Goal: Task Accomplishment & Management: Manage account settings

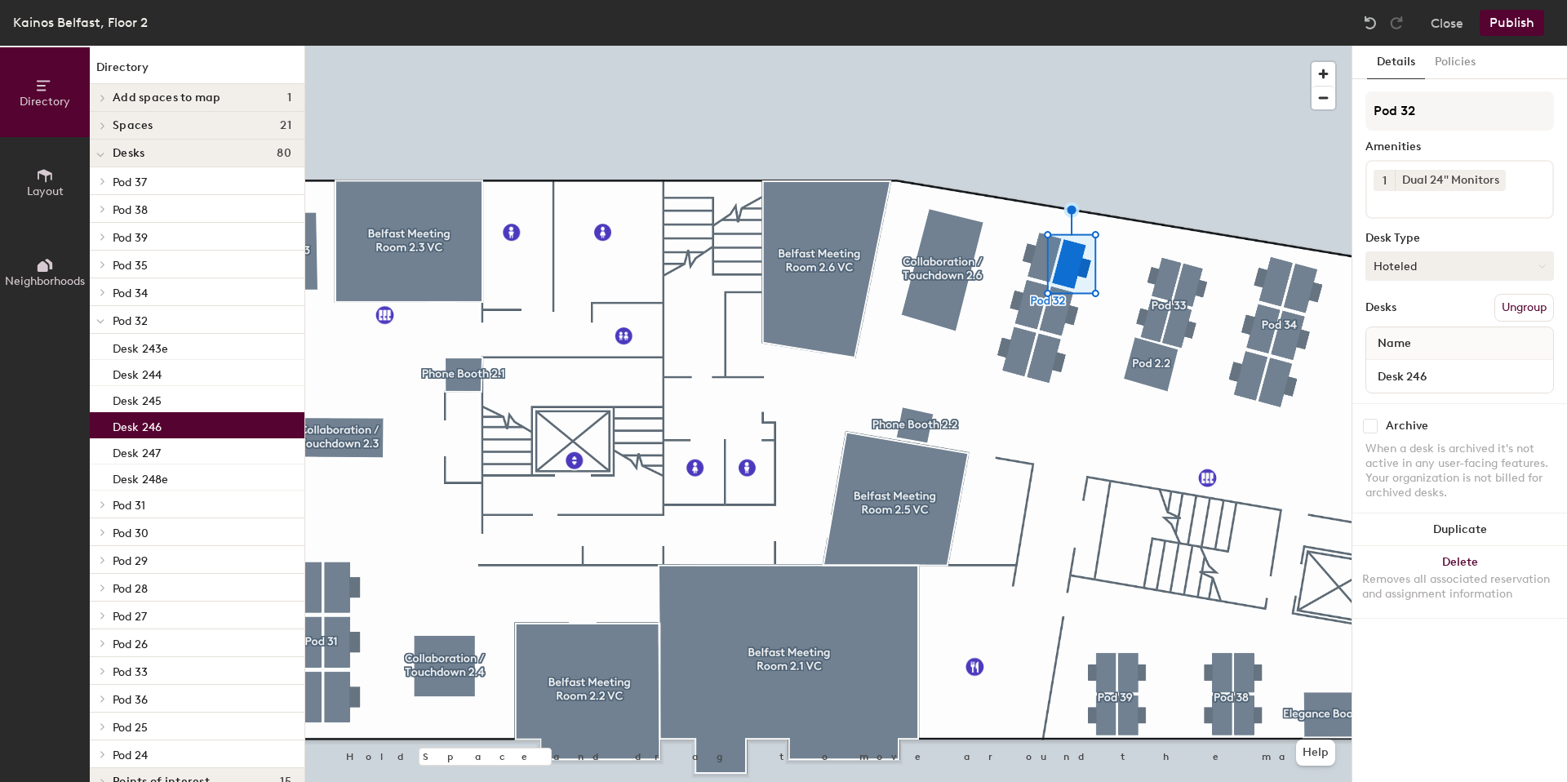
click at [1447, 273] on button "Hoteled" at bounding box center [1459, 265] width 188 height 29
click at [1422, 315] on div "Assigned" at bounding box center [1447, 316] width 163 height 24
click at [1430, 272] on button "Assigned" at bounding box center [1459, 265] width 188 height 29
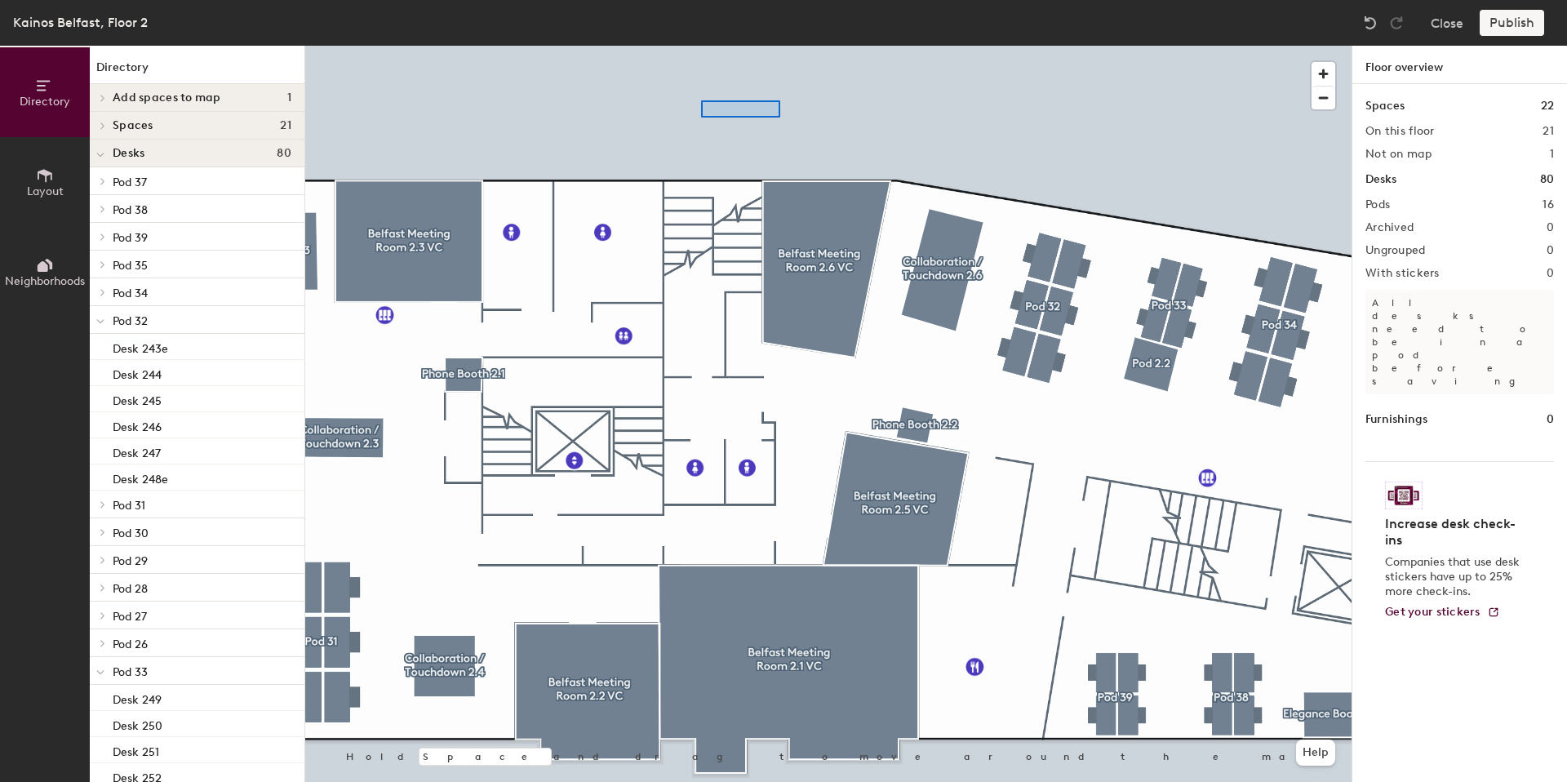
click at [759, 46] on div at bounding box center [828, 46] width 1046 height 0
click at [1443, 25] on button "Close" at bounding box center [1446, 23] width 33 height 26
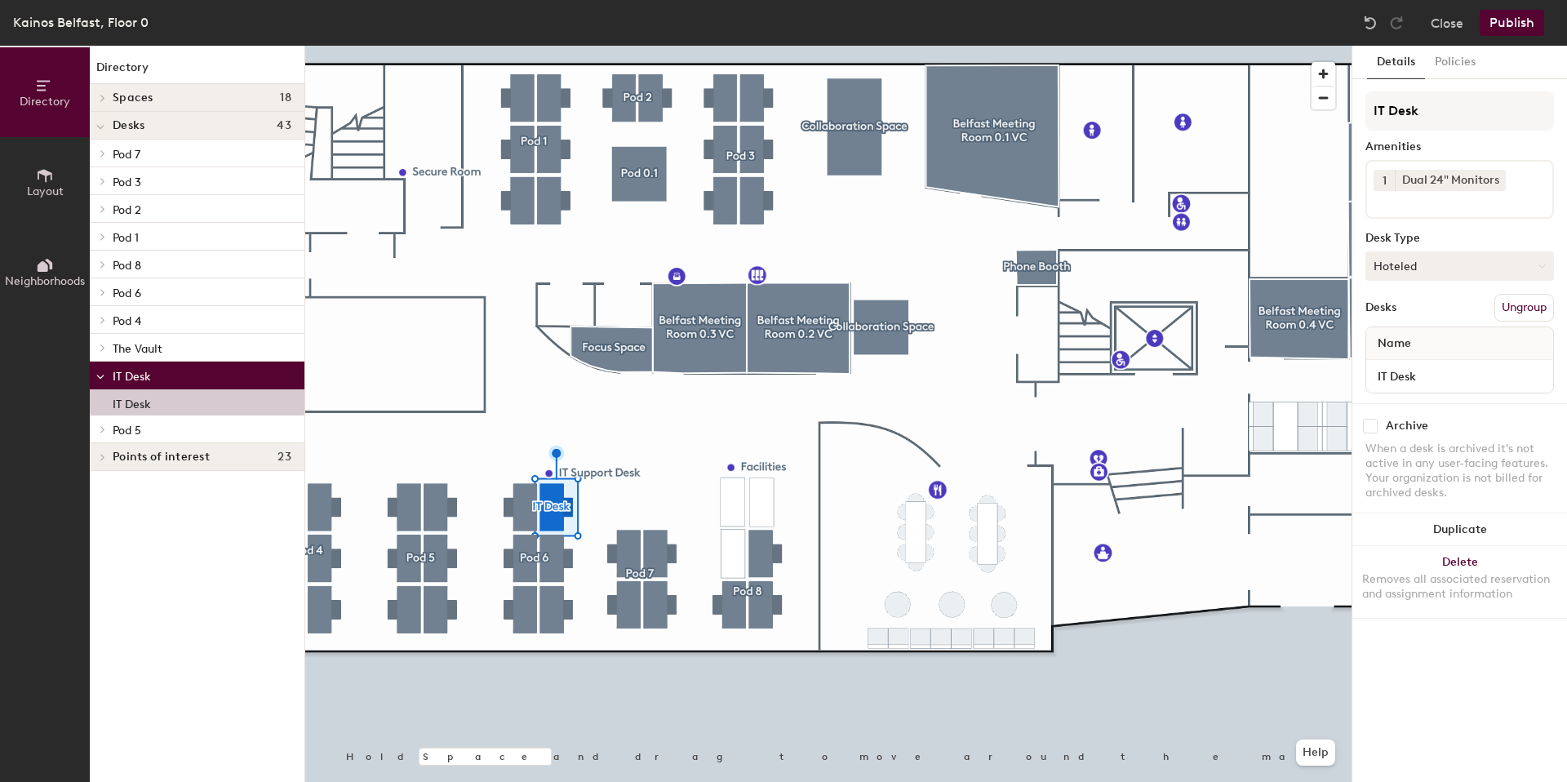
click at [1458, 270] on button "Hoteled" at bounding box center [1459, 265] width 188 height 29
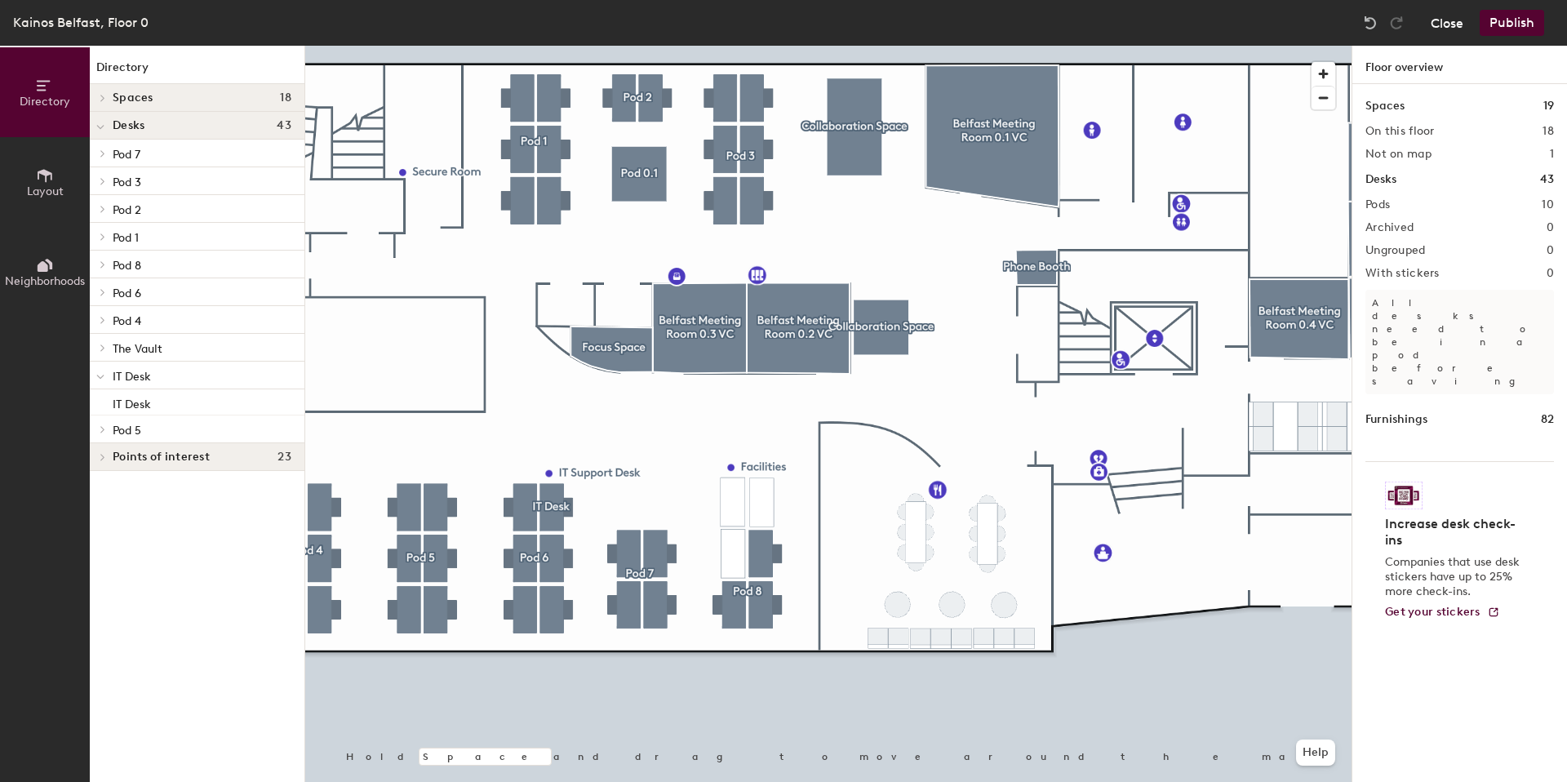
click at [1436, 16] on button "Close" at bounding box center [1446, 23] width 33 height 26
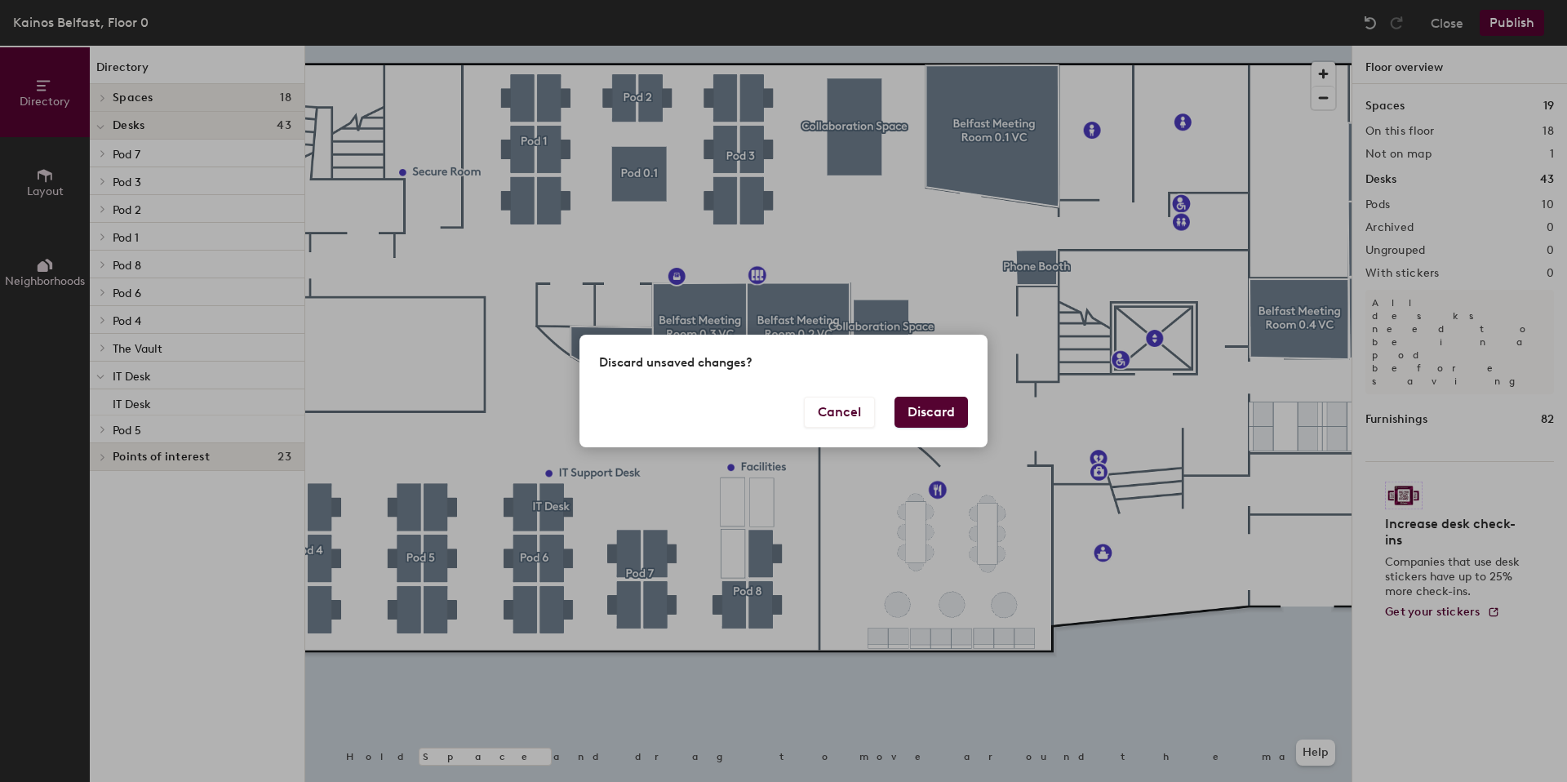
click at [929, 411] on button "Discard" at bounding box center [930, 412] width 73 height 31
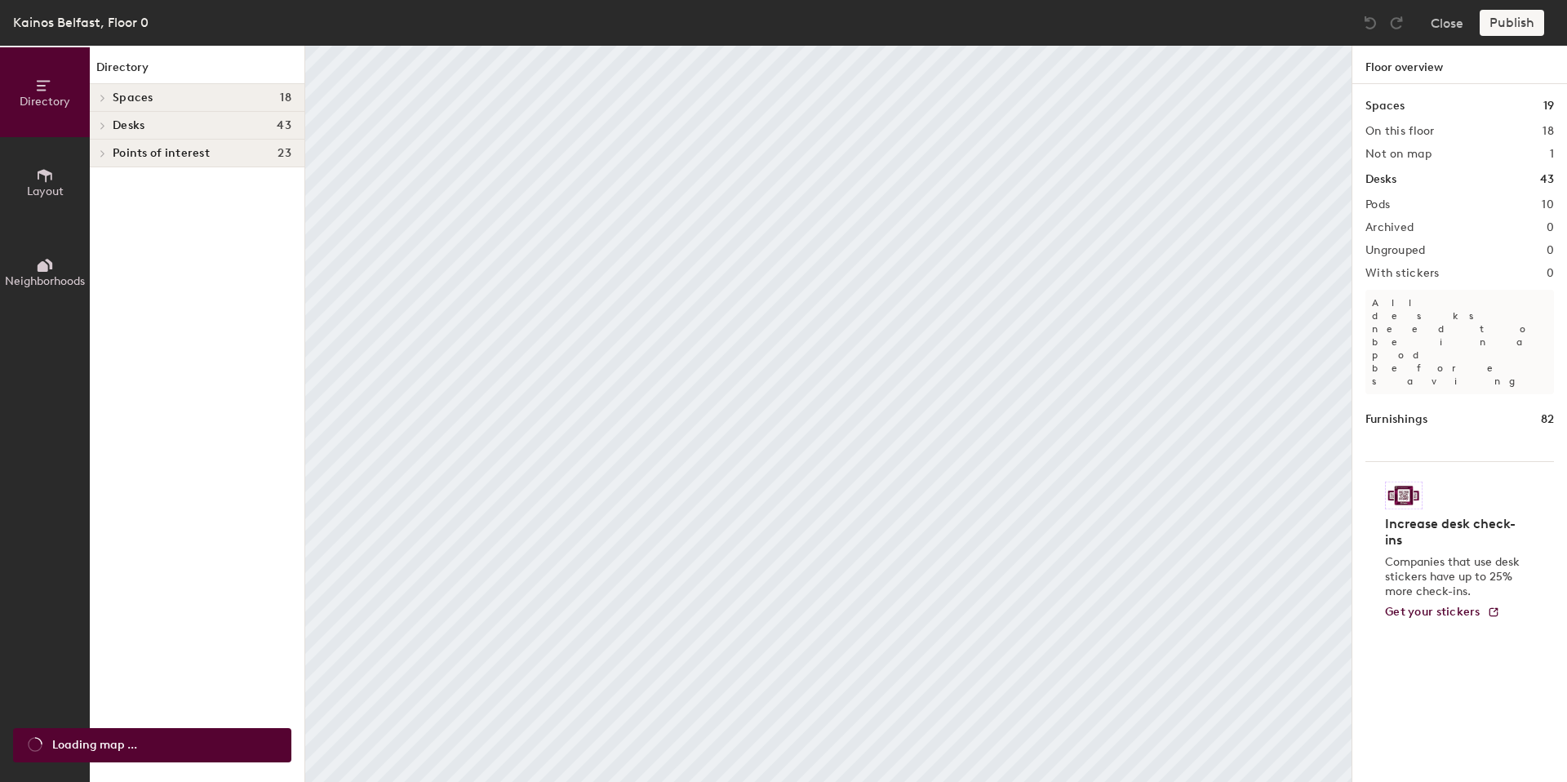
click at [729, 442] on body "Skip navigation Schedule Office People Analytics Visits Deliveries Services Man…" at bounding box center [783, 391] width 1567 height 782
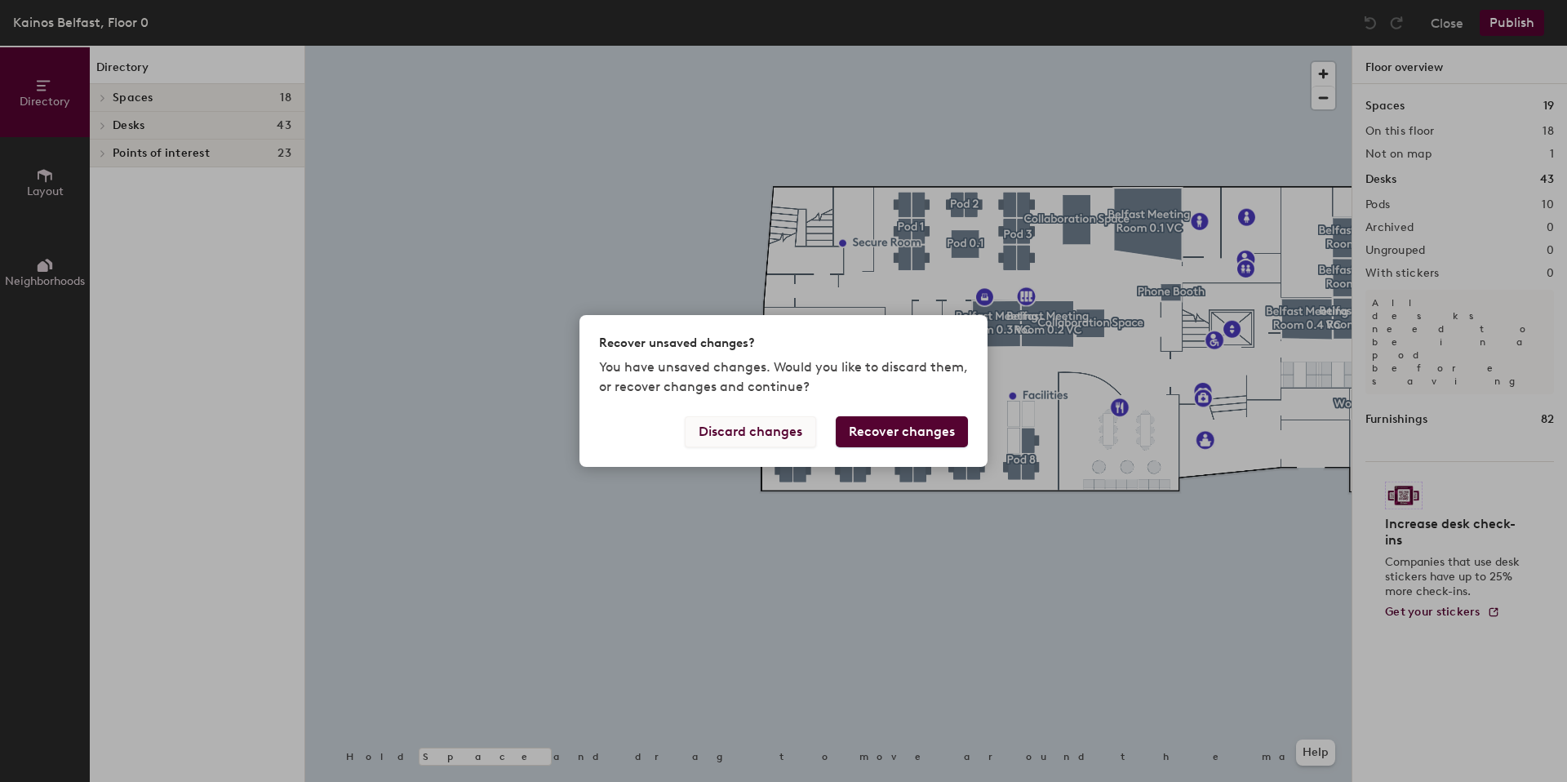
click at [788, 433] on button "Discard changes" at bounding box center [750, 431] width 131 height 31
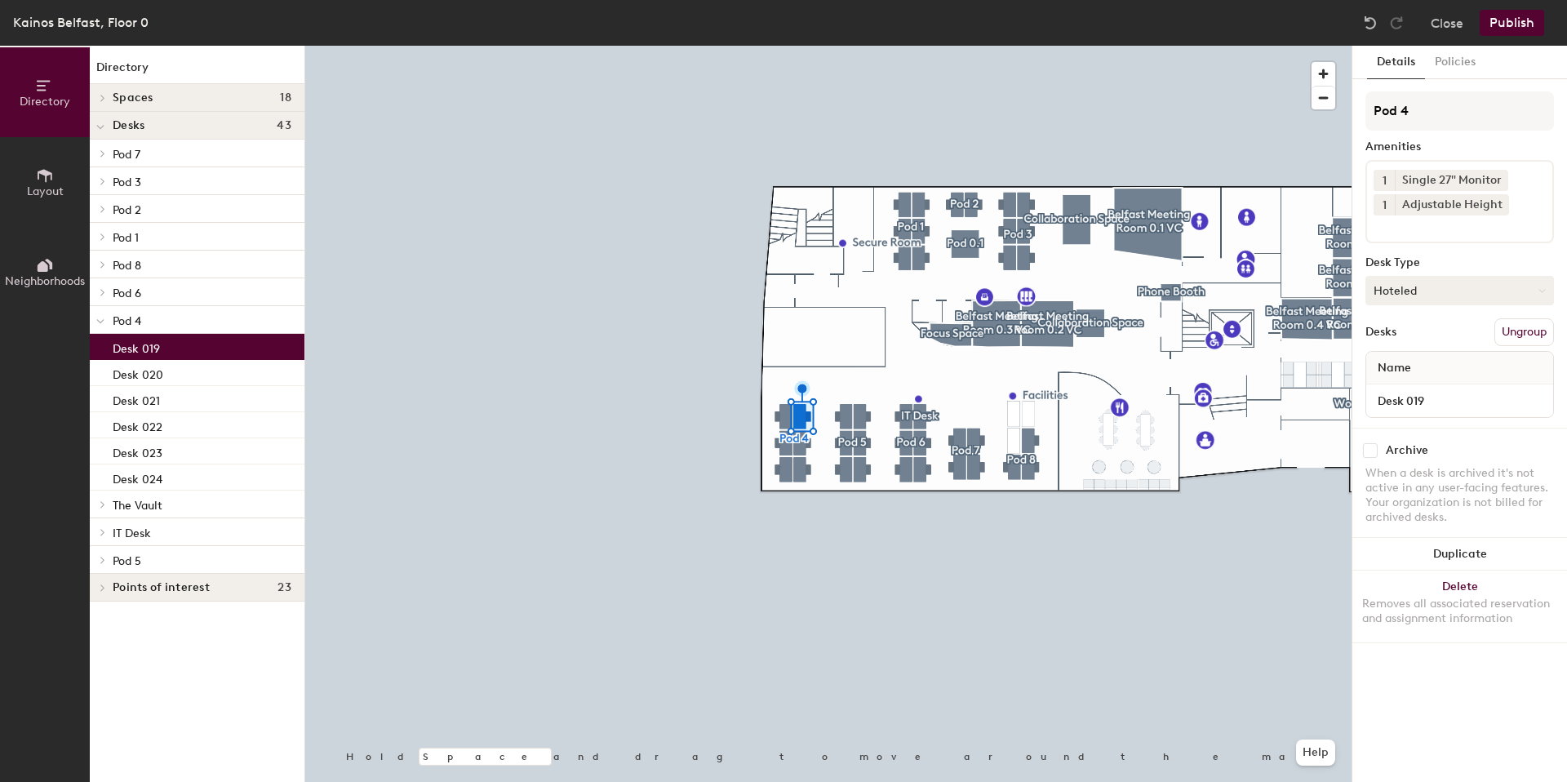
click at [1420, 281] on button "Hoteled" at bounding box center [1459, 290] width 188 height 29
click at [1416, 333] on div "Assigned" at bounding box center [1447, 341] width 163 height 24
click at [1511, 28] on button "Publish" at bounding box center [1511, 23] width 64 height 26
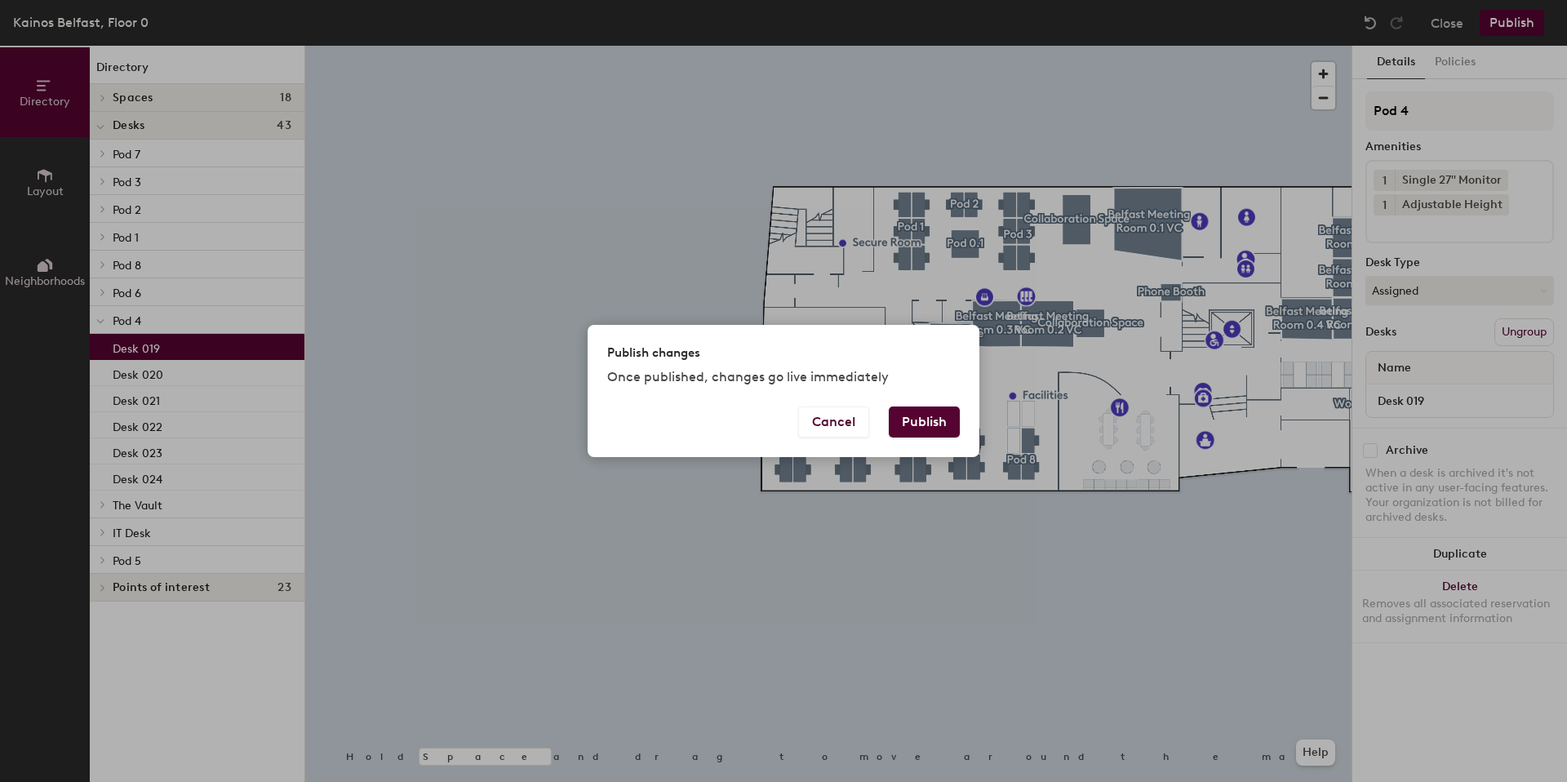
click at [926, 422] on button "Publish" at bounding box center [924, 421] width 71 height 31
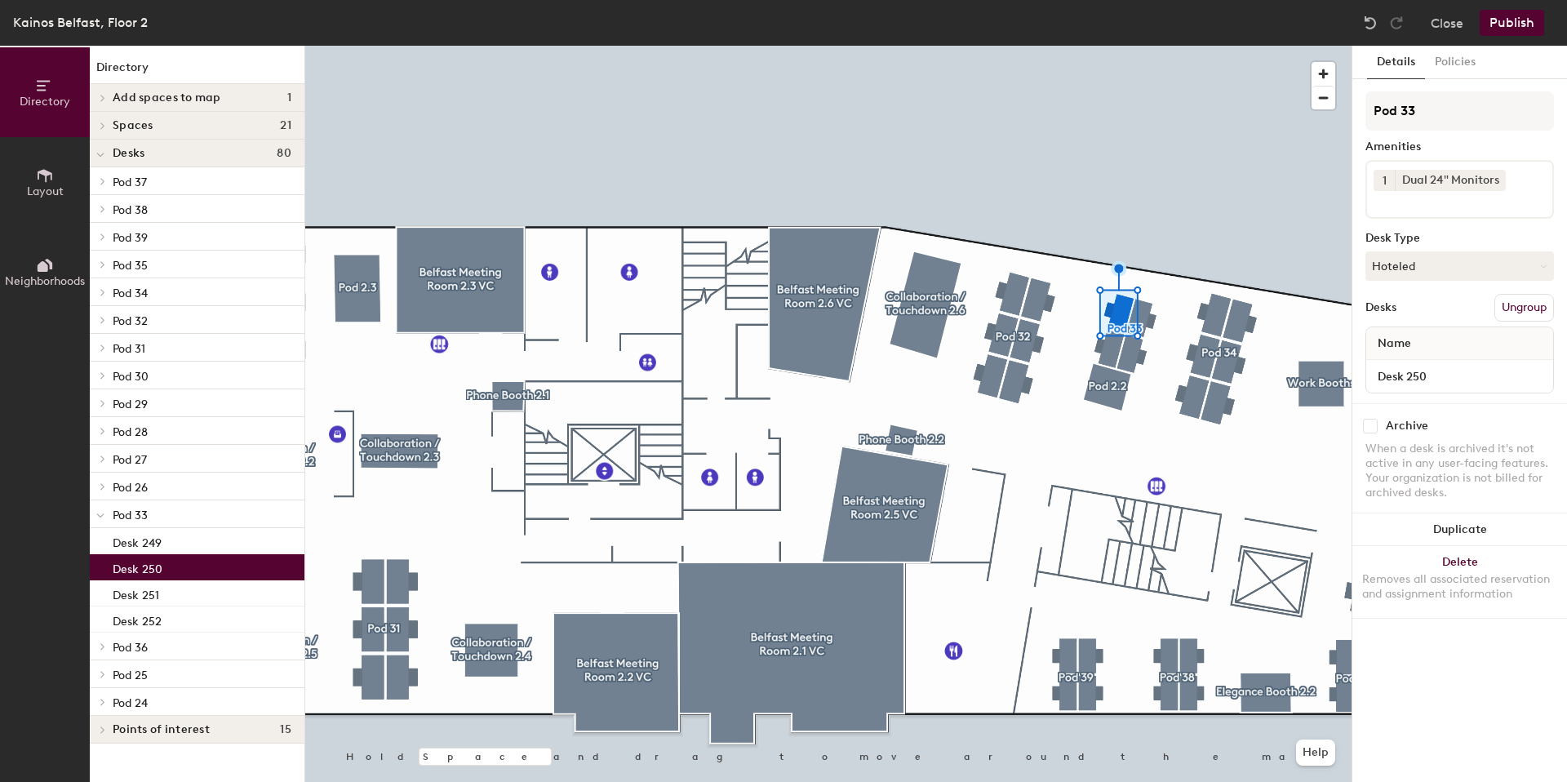
click at [1471, 23] on div "Close Publish" at bounding box center [1455, 23] width 197 height 26
click at [1450, 23] on button "Close" at bounding box center [1446, 23] width 33 height 26
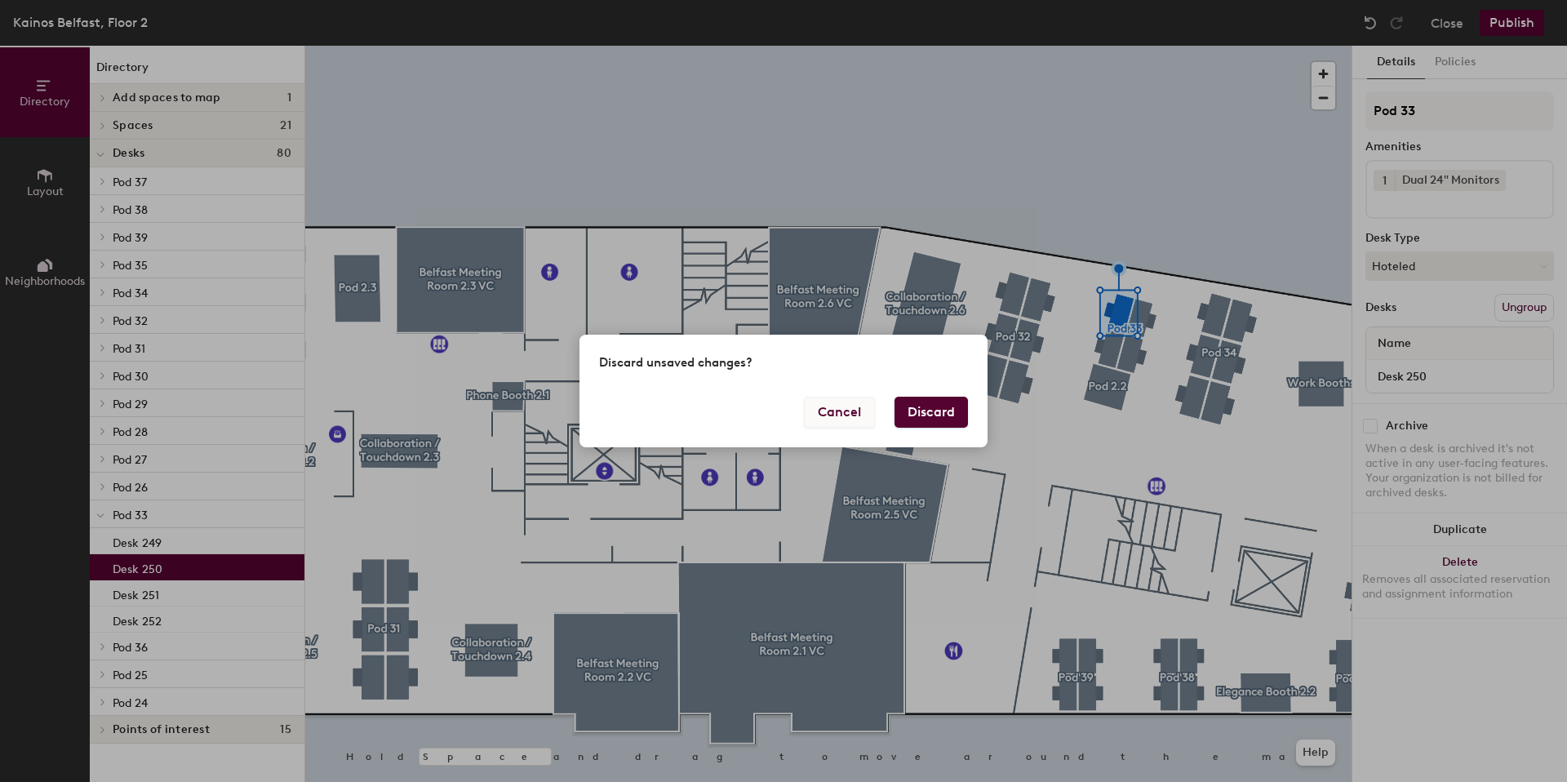
click at [846, 414] on button "Cancel" at bounding box center [839, 412] width 71 height 31
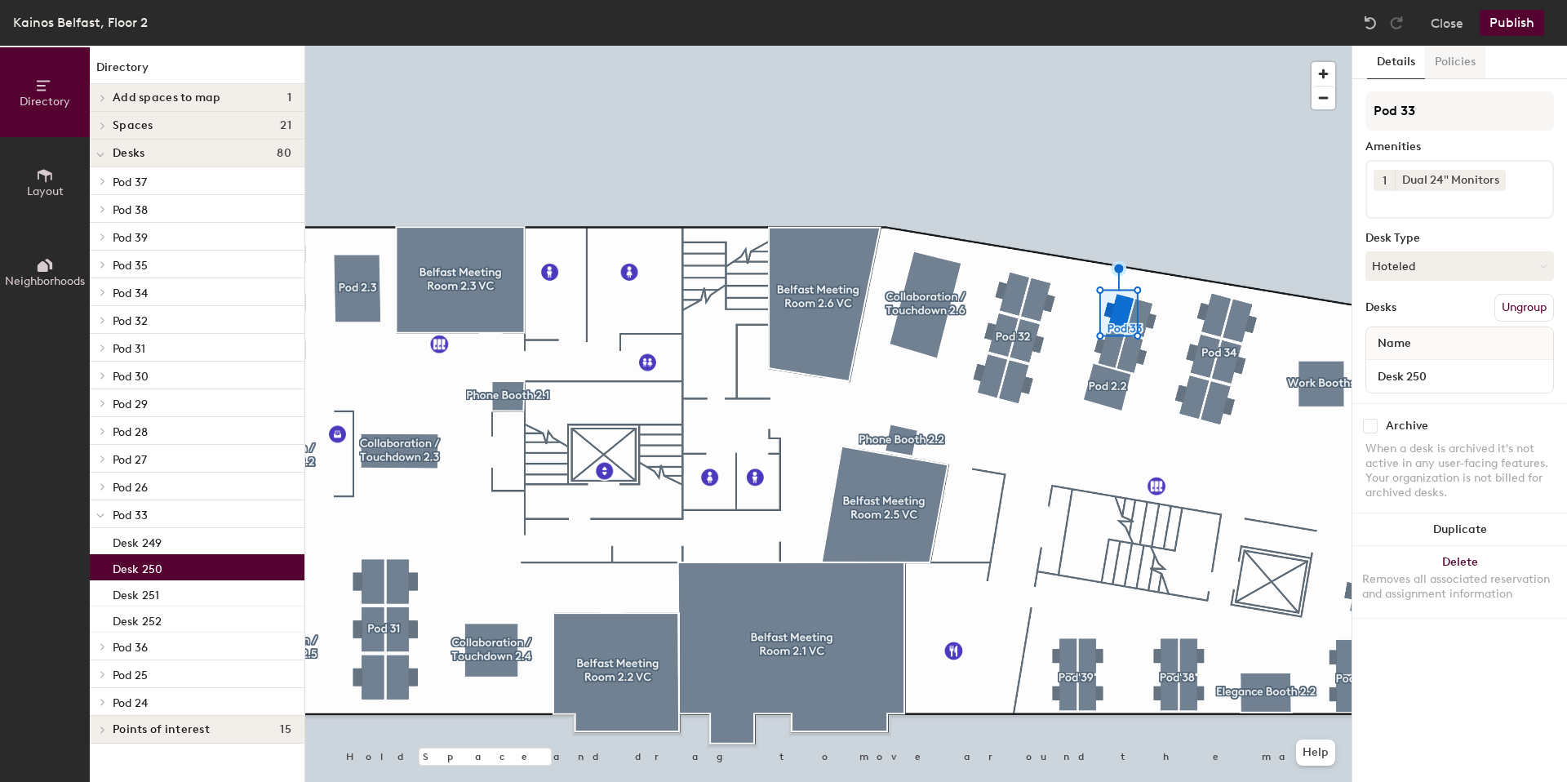
click at [1460, 71] on button "Policies" at bounding box center [1455, 62] width 60 height 33
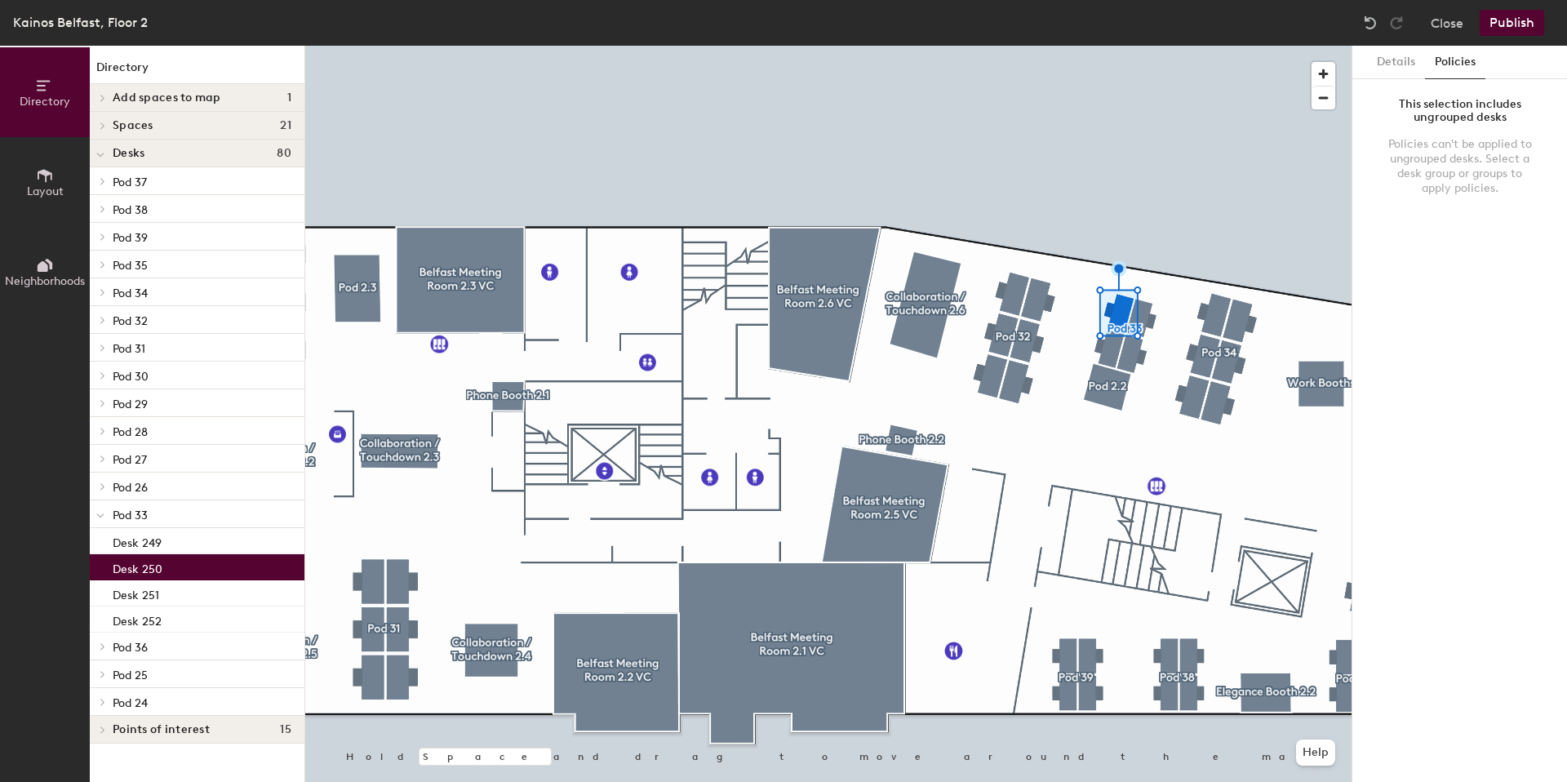
click at [1174, 46] on div at bounding box center [828, 46] width 1046 height 0
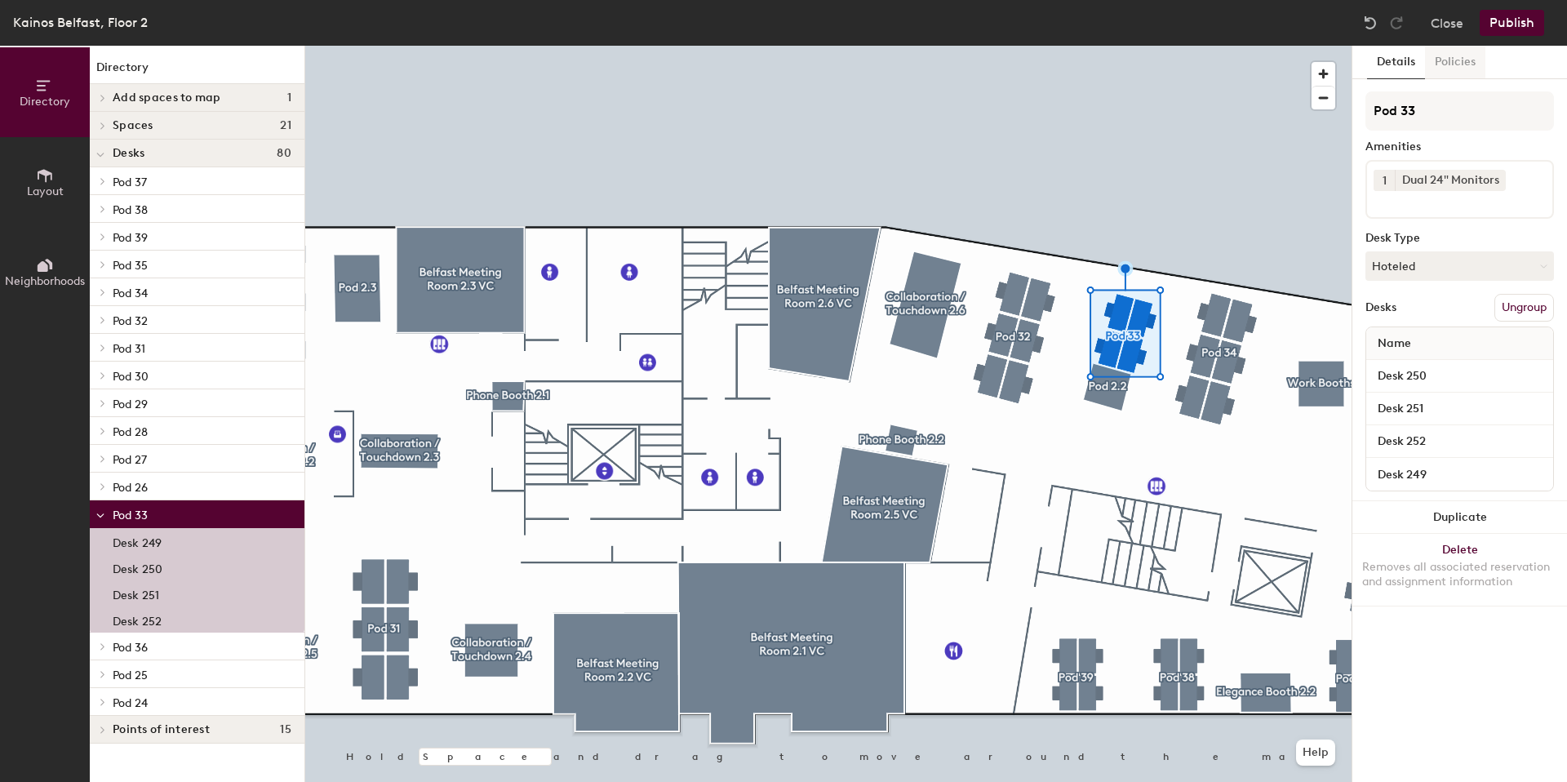
click at [1458, 52] on button "Policies" at bounding box center [1455, 62] width 60 height 33
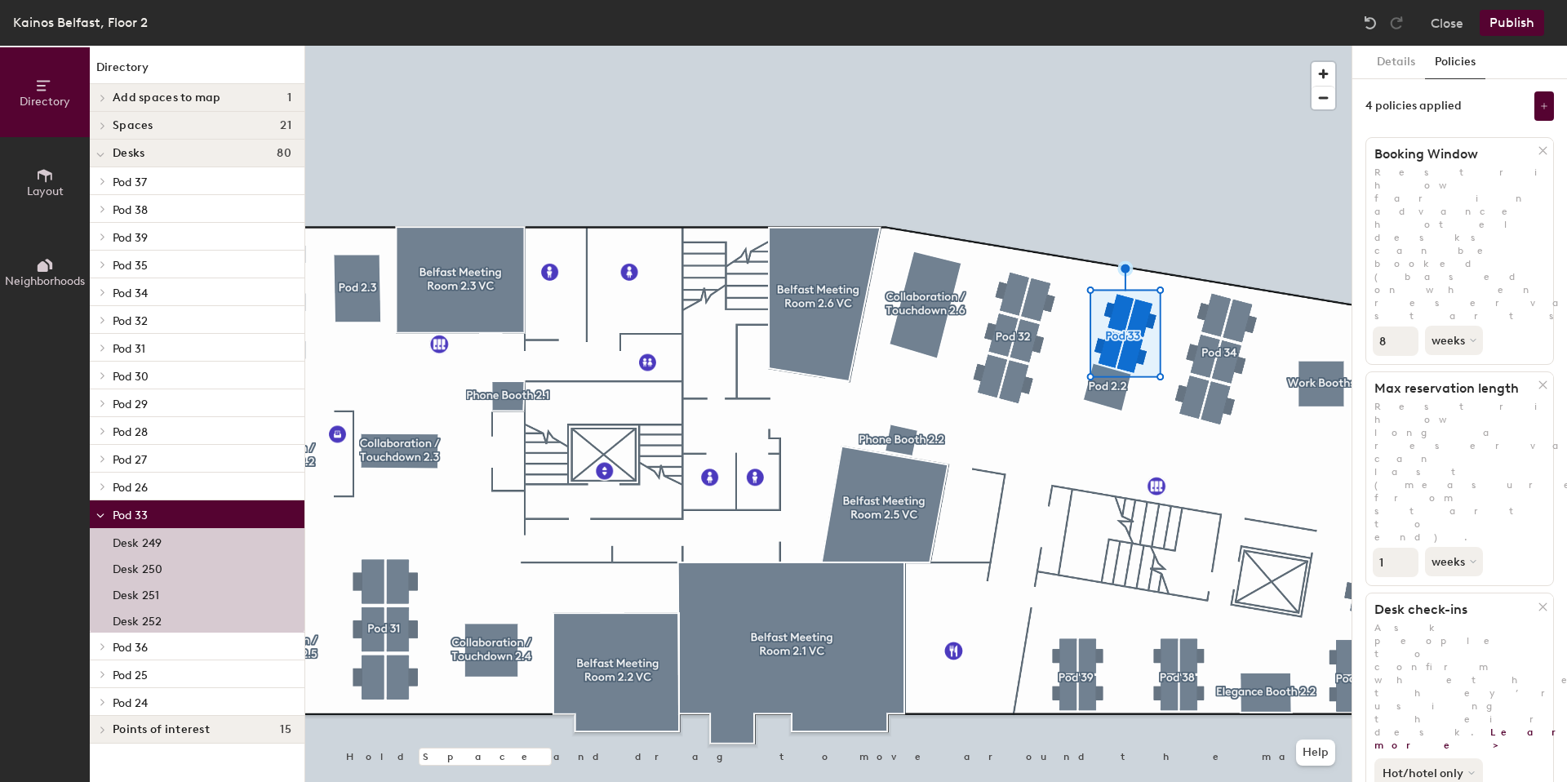
click at [1466, 758] on button "Hot/hotel only" at bounding box center [1428, 772] width 109 height 29
click at [1502, 752] on div "Hot/hotel only" at bounding box center [1459, 770] width 187 height 36
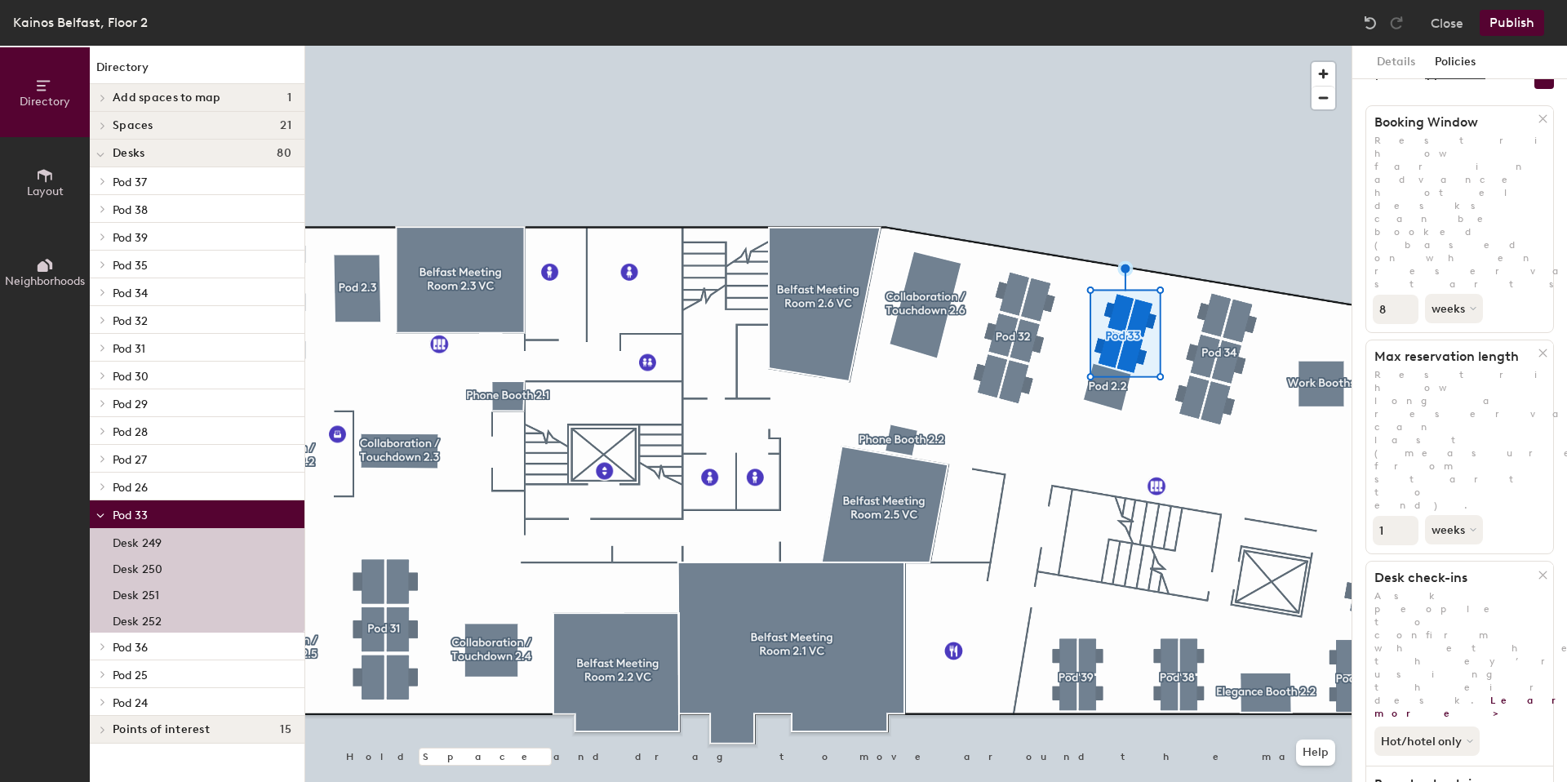
scroll to position [33, 0]
click at [1382, 58] on button "Details" at bounding box center [1396, 62] width 58 height 33
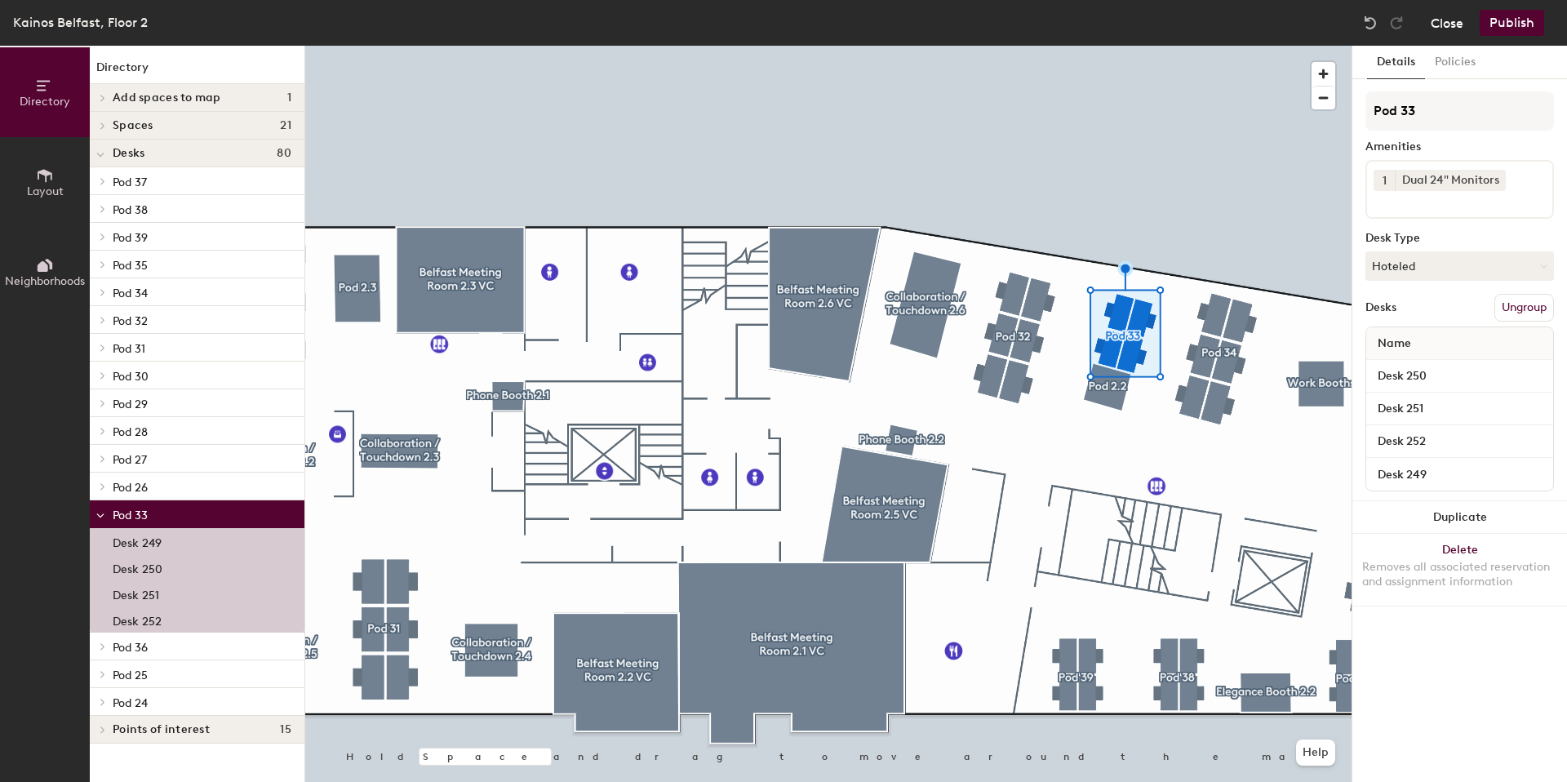
click at [1449, 28] on button "Close" at bounding box center [1446, 23] width 33 height 26
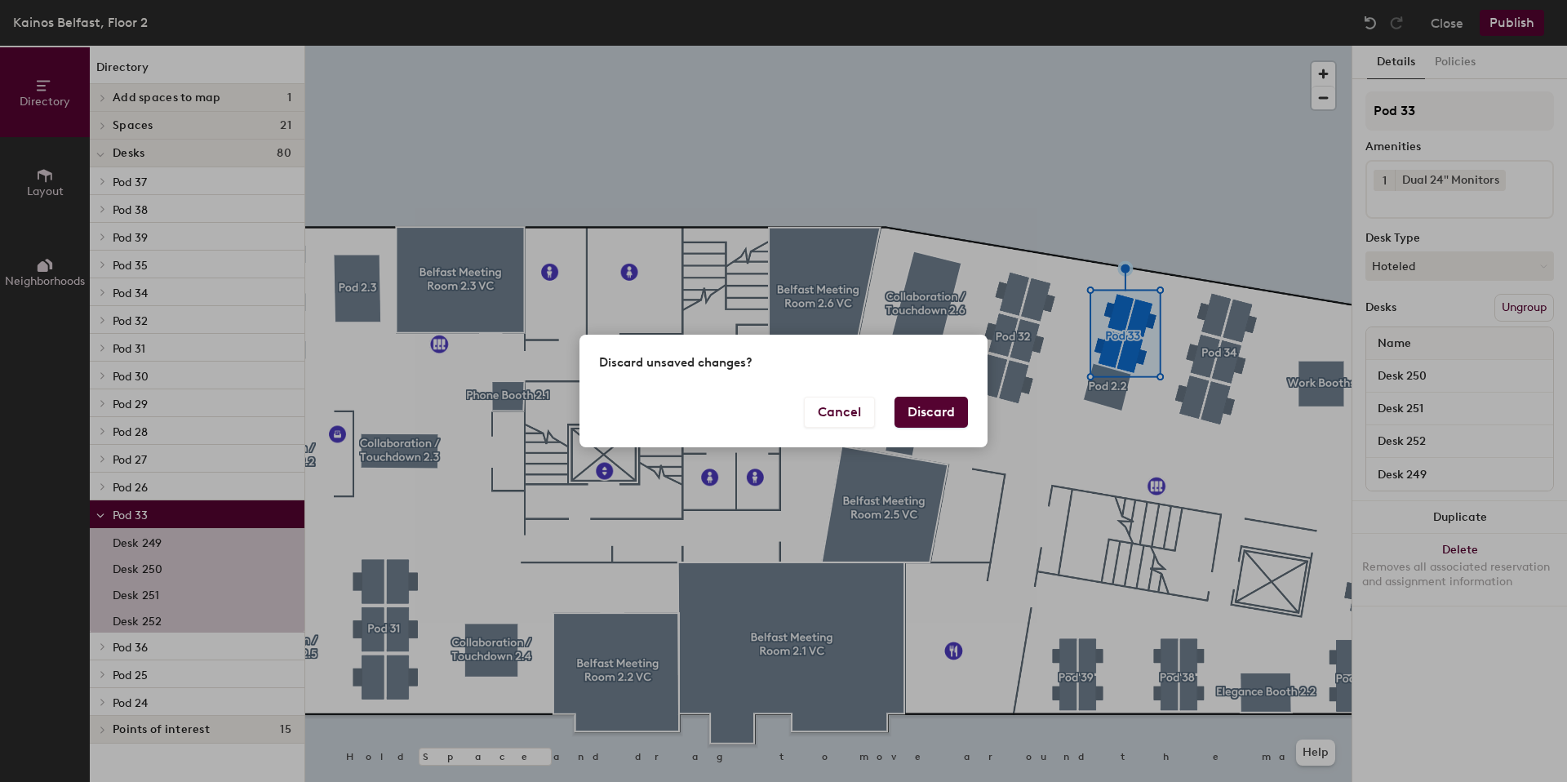
click at [926, 405] on button "Discard" at bounding box center [930, 412] width 73 height 31
